Goal: Navigation & Orientation: Find specific page/section

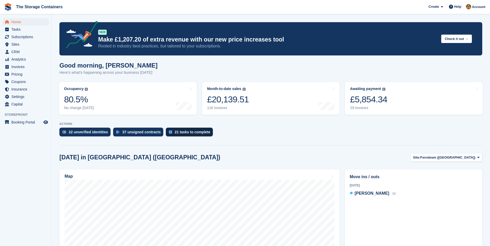
click at [179, 134] on div "21 tasks to complete" at bounding box center [193, 132] width 36 height 4
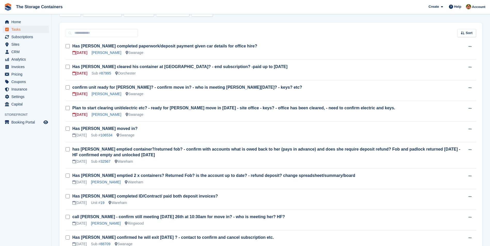
scroll to position [77, 0]
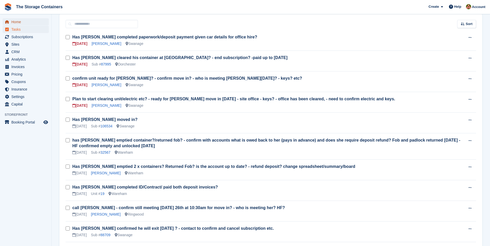
click at [38, 21] on span "Home" at bounding box center [26, 21] width 31 height 7
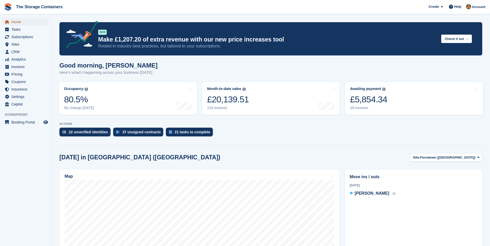
click at [22, 23] on span "Home" at bounding box center [26, 21] width 31 height 7
click at [35, 40] on span "Subscriptions" at bounding box center [26, 36] width 31 height 7
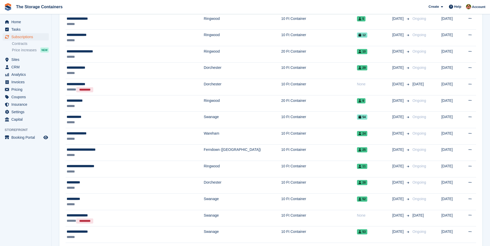
scroll to position [232, 0]
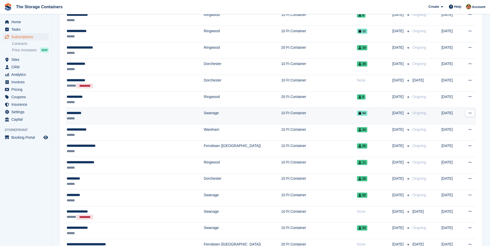
click at [115, 113] on div "**********" at bounding box center [117, 112] width 101 height 5
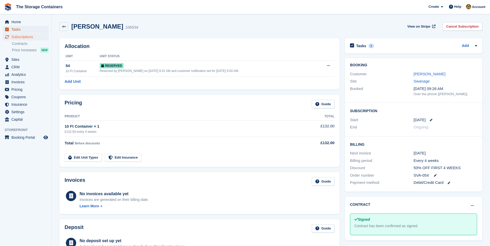
click at [18, 31] on span "Tasks" at bounding box center [26, 29] width 31 height 7
